Goal: Find specific page/section: Find specific page/section

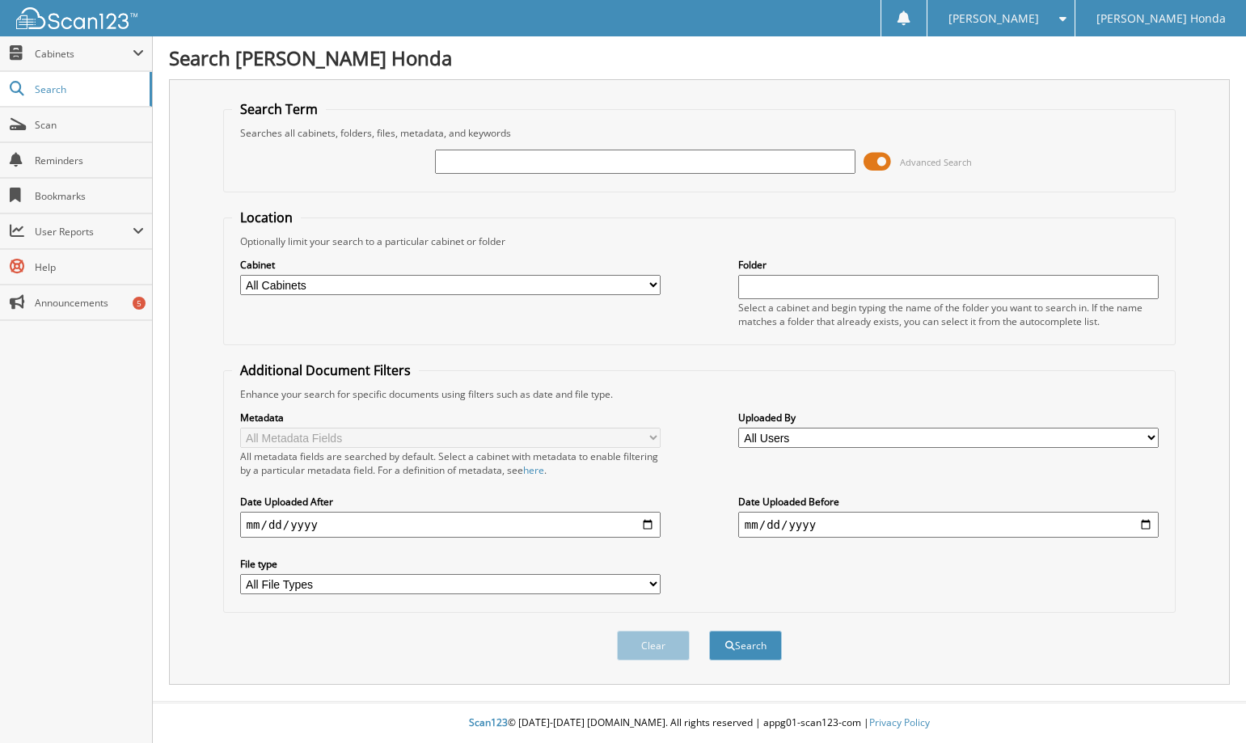
click at [541, 160] on input "text" at bounding box center [645, 162] width 421 height 24
type input "191049"
click at [709, 631] on button "Search" at bounding box center [745, 646] width 73 height 30
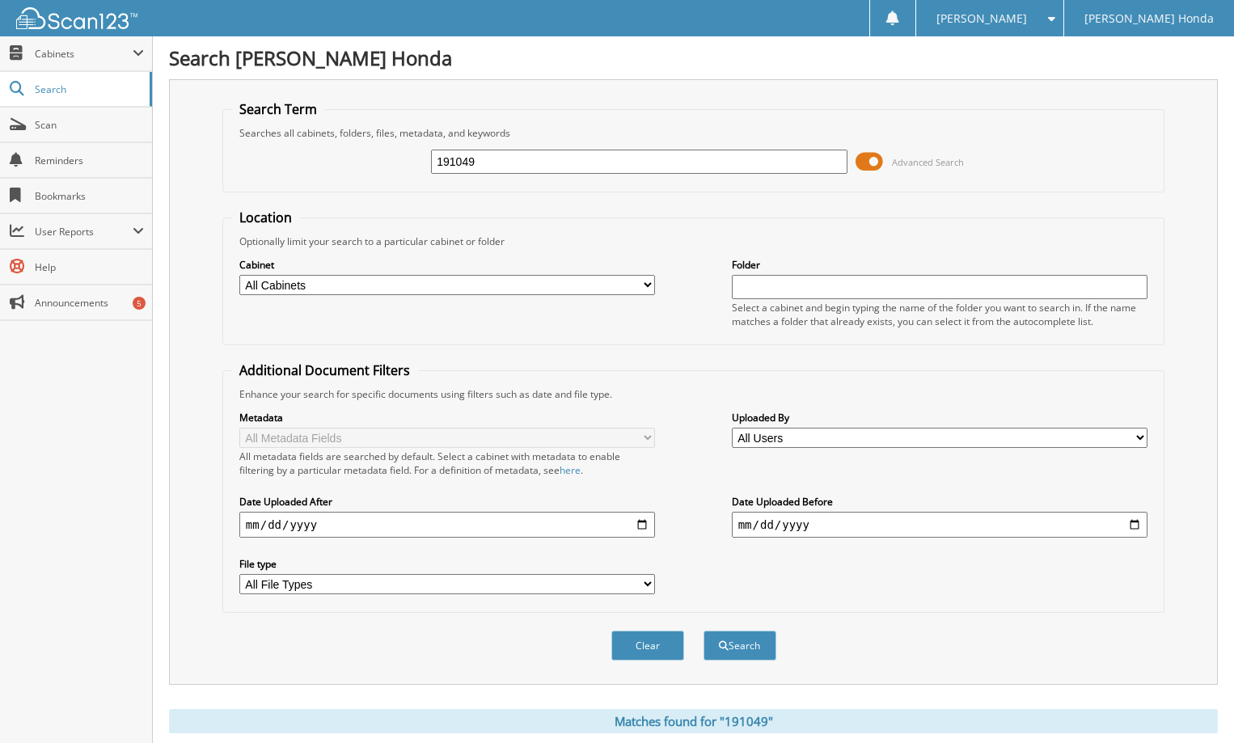
click at [873, 157] on span at bounding box center [869, 162] width 27 height 24
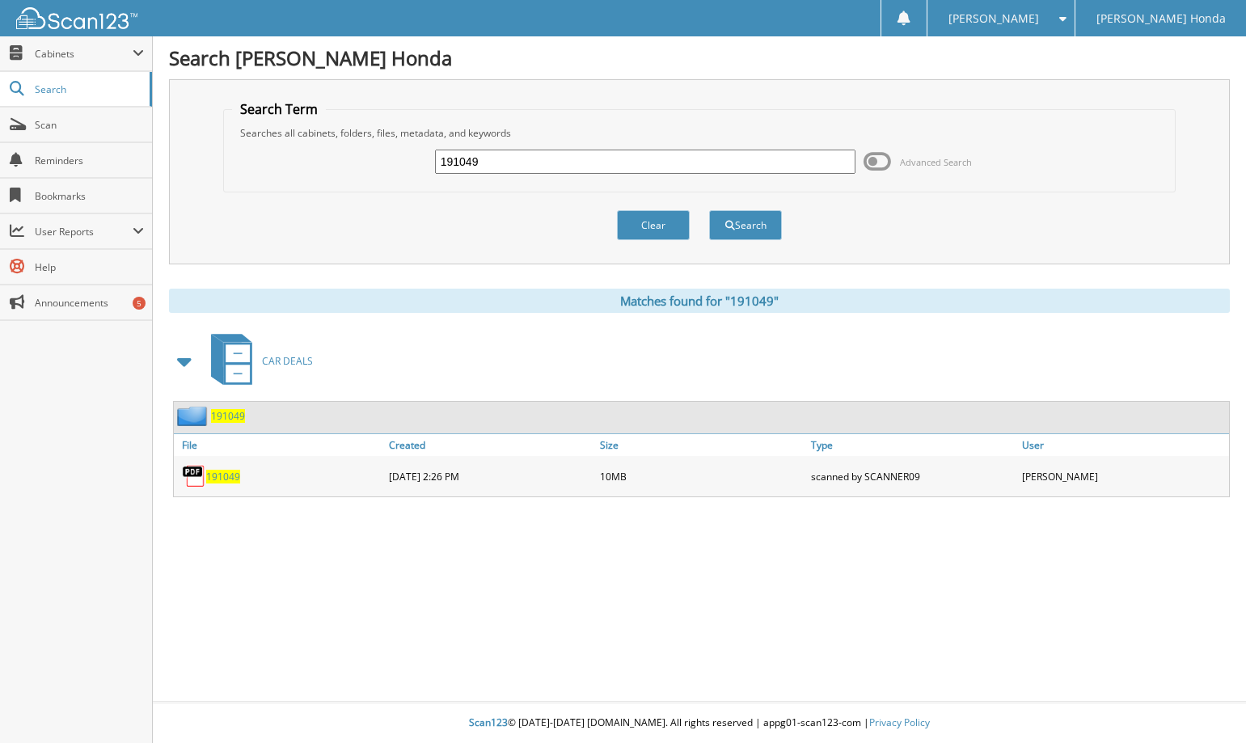
click at [229, 478] on span "191049" at bounding box center [223, 477] width 34 height 14
click at [222, 472] on span "191049" at bounding box center [223, 477] width 34 height 14
click at [229, 476] on span "191049" at bounding box center [223, 477] width 34 height 14
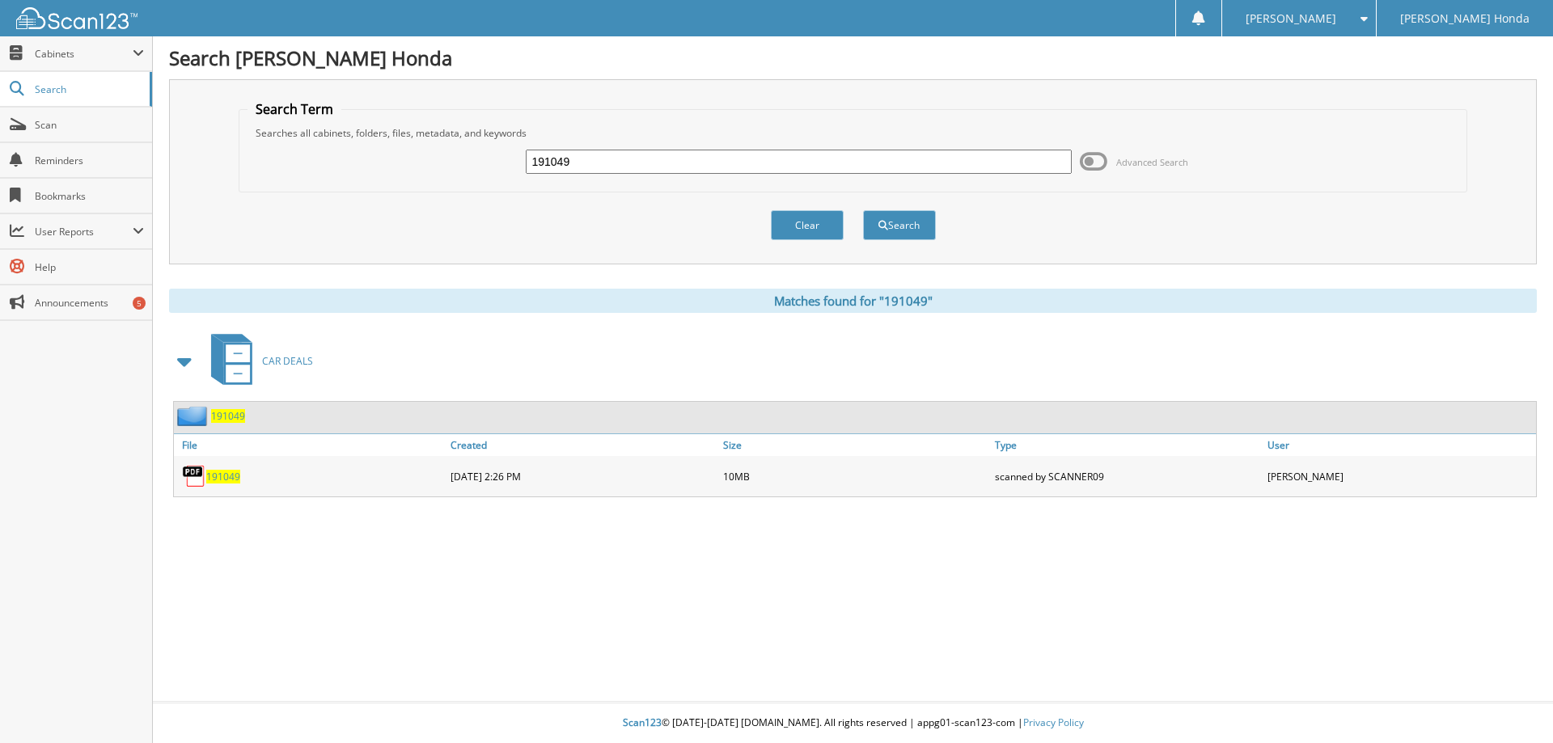
click at [225, 478] on span "191049" at bounding box center [223, 477] width 34 height 14
